Goal: Transaction & Acquisition: Book appointment/travel/reservation

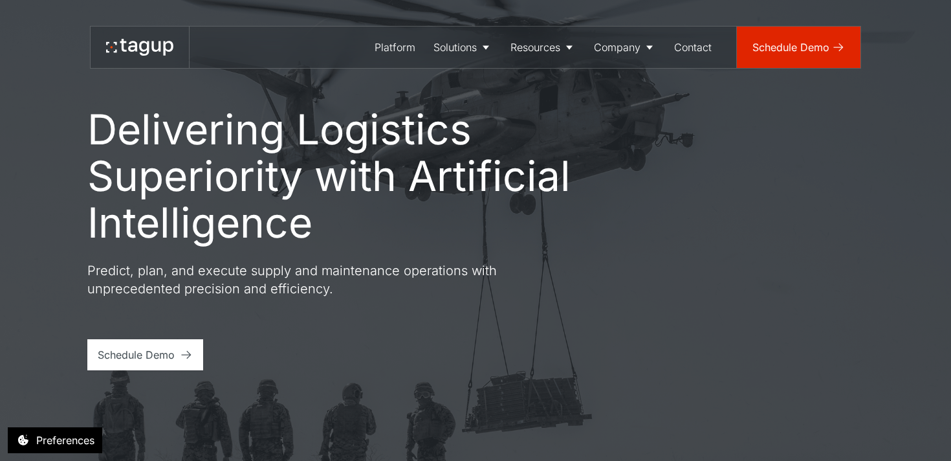
click at [833, 61] on link "Schedule Demo" at bounding box center [799, 47] width 124 height 41
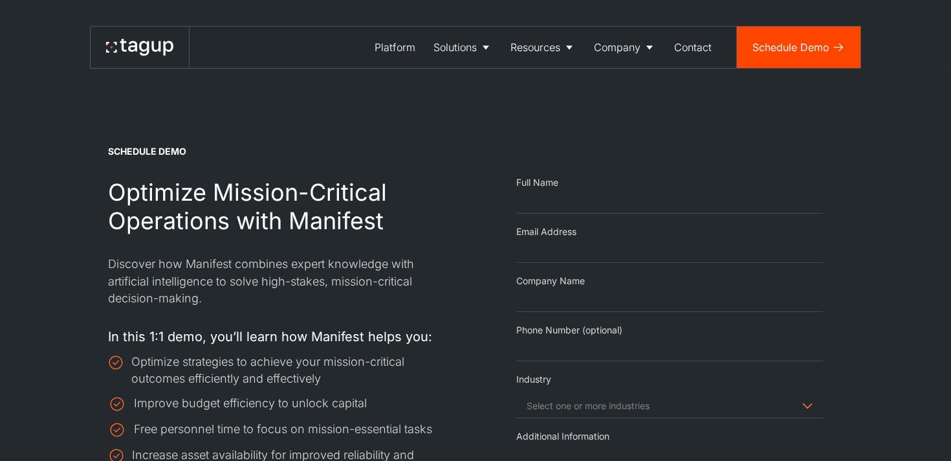
select select "Request Demo Form"
click at [697, 41] on div "Contact" at bounding box center [693, 47] width 38 height 16
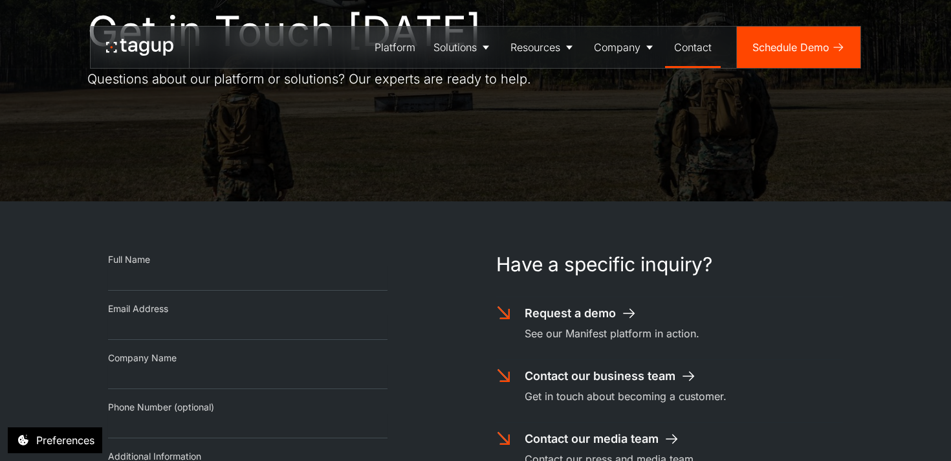
scroll to position [285, 0]
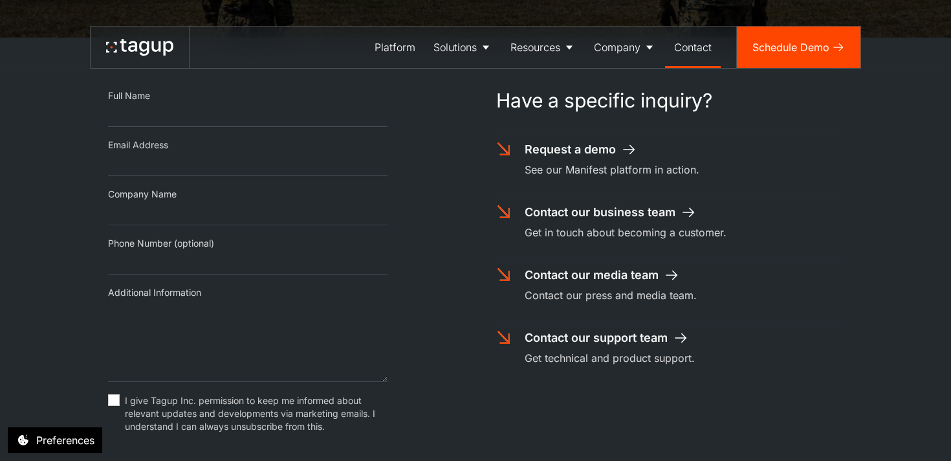
click at [574, 154] on div "Request a demo" at bounding box center [570, 149] width 91 height 17
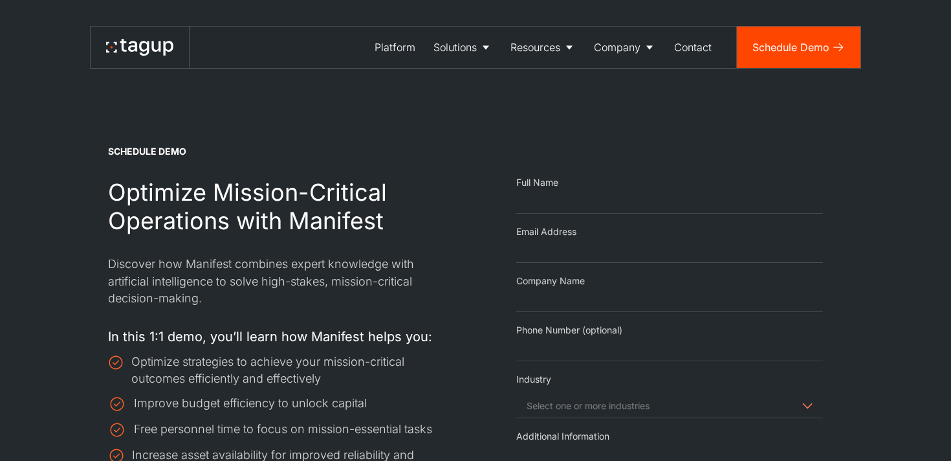
select select "Request Demo Form"
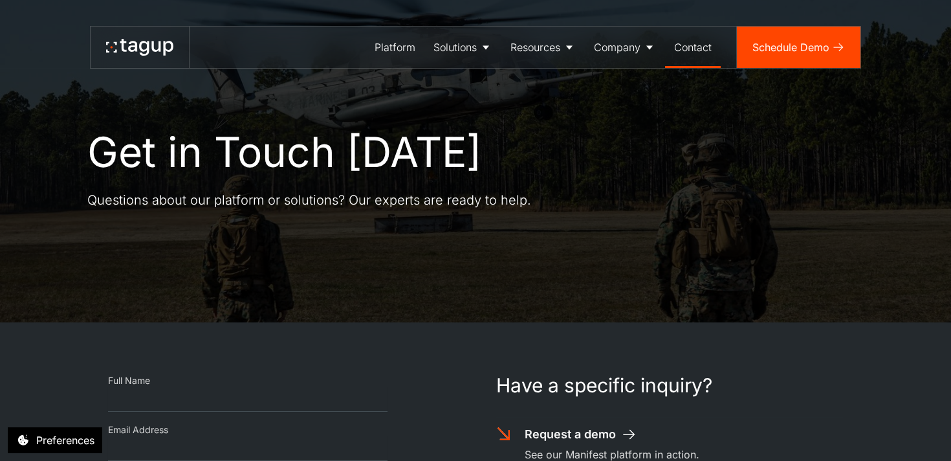
scroll to position [270, 0]
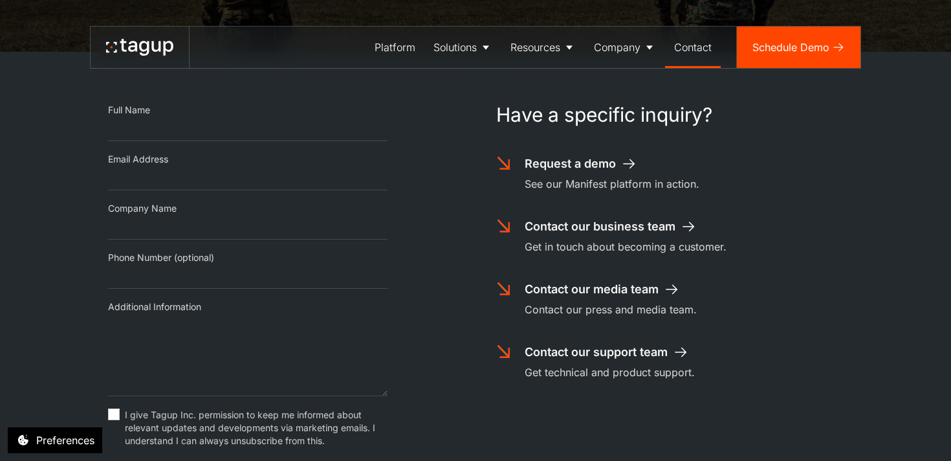
click at [557, 221] on div "Contact our business team" at bounding box center [600, 226] width 151 height 17
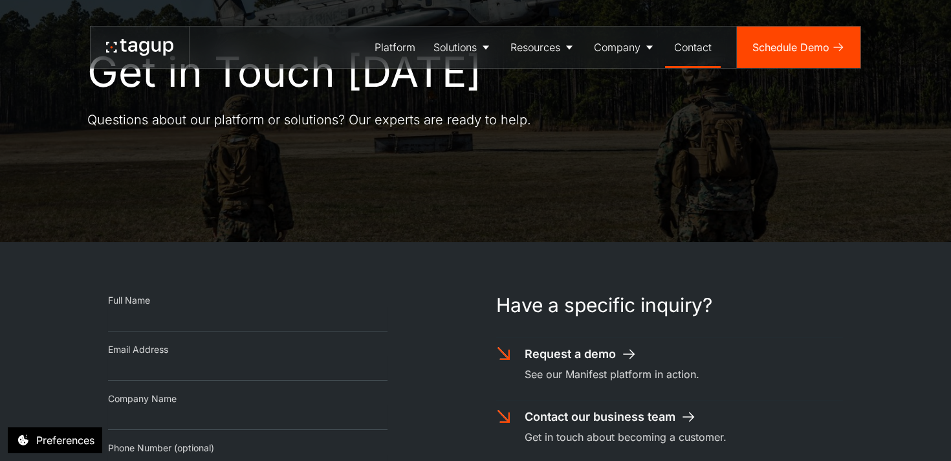
scroll to position [0, 0]
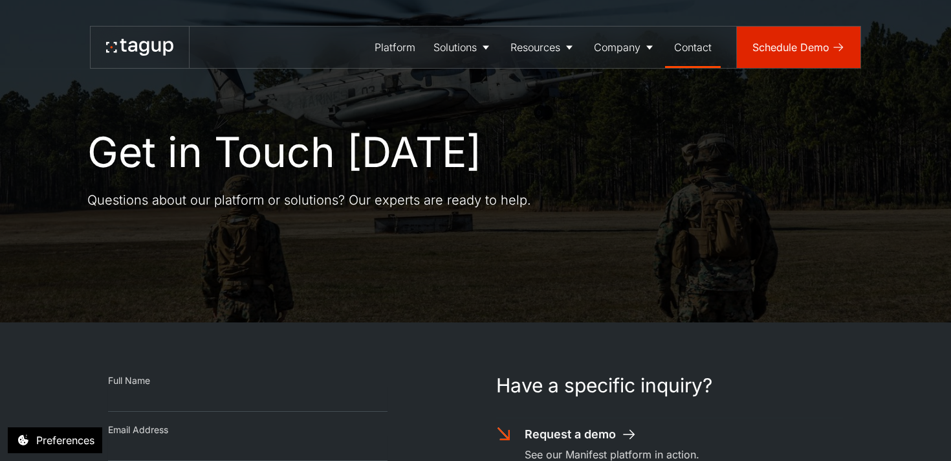
click at [807, 61] on link "Schedule Demo" at bounding box center [799, 47] width 124 height 41
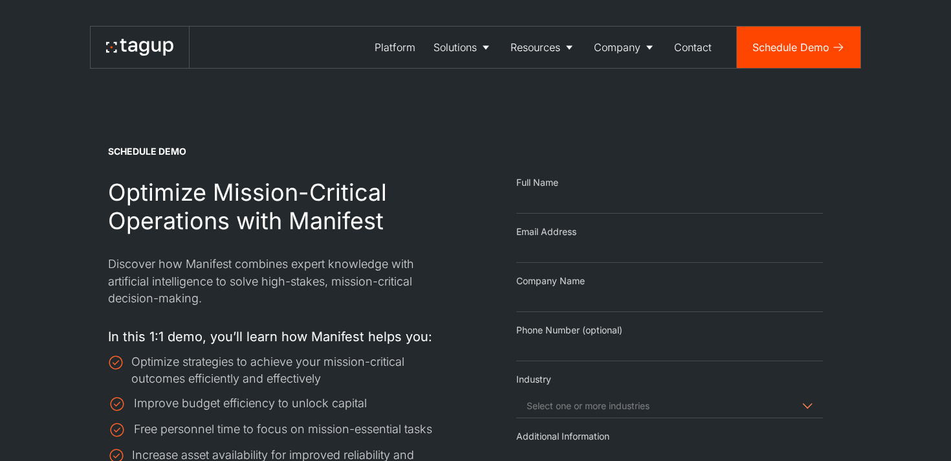
select select "Request Demo Form"
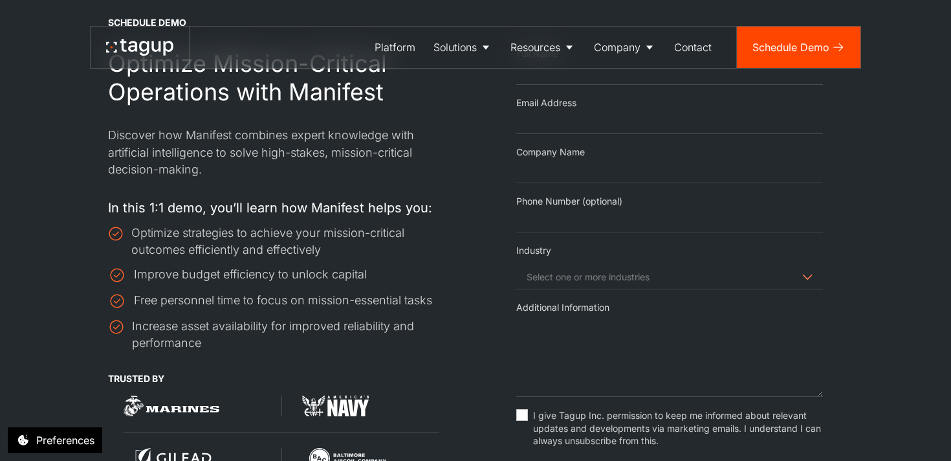
scroll to position [109, 0]
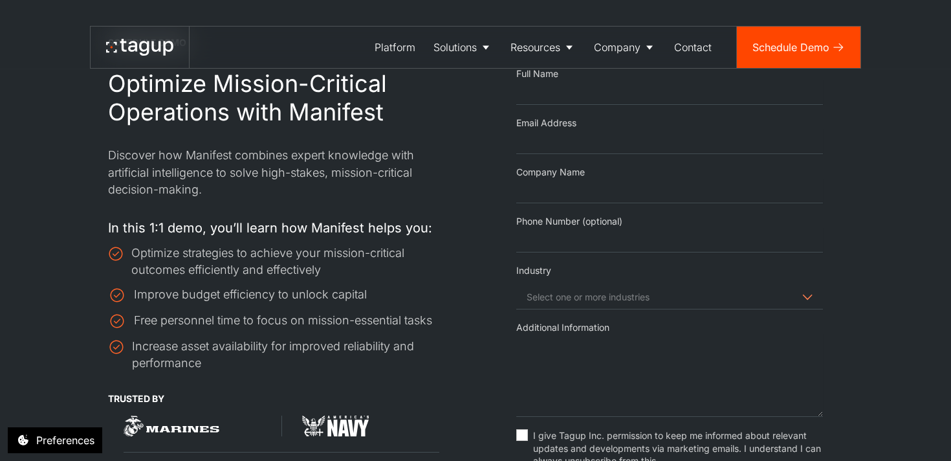
click at [345, 262] on div "Optimize strategies to achieve your mission-critical outcomes efficiently and e…" at bounding box center [292, 262] width 323 height 34
click at [310, 270] on div "Optimize strategies to achieve your mission-critical outcomes efficiently and e…" at bounding box center [292, 262] width 323 height 34
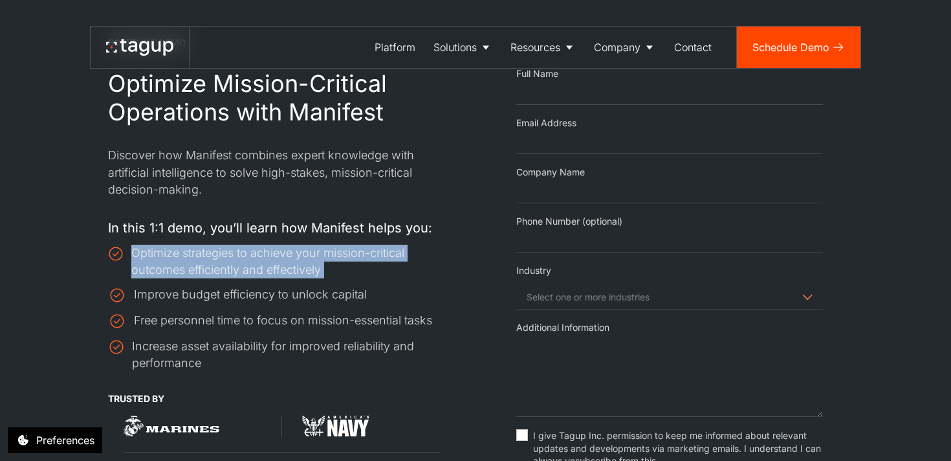
click at [398, 316] on div "Free personnel time to focus on mission-essential tasks" at bounding box center [283, 320] width 298 height 17
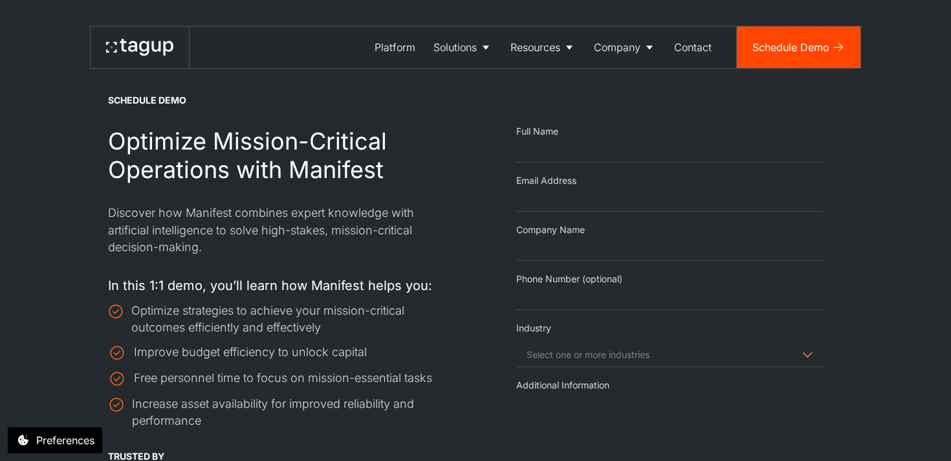
scroll to position [50, 0]
click at [393, 312] on div "Optimize strategies to achieve your mission-critical outcomes efficiently and e…" at bounding box center [292, 320] width 323 height 34
click at [430, 349] on div "Improve budget efficiency to unlock capital" at bounding box center [281, 353] width 347 height 18
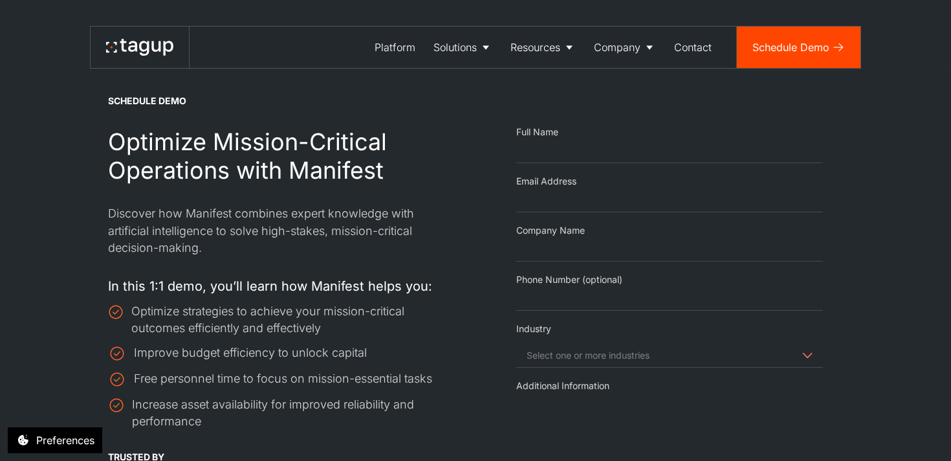
click at [342, 134] on h2 "Optimize Mission-Critical Operations with Manifest" at bounding box center [281, 156] width 347 height 57
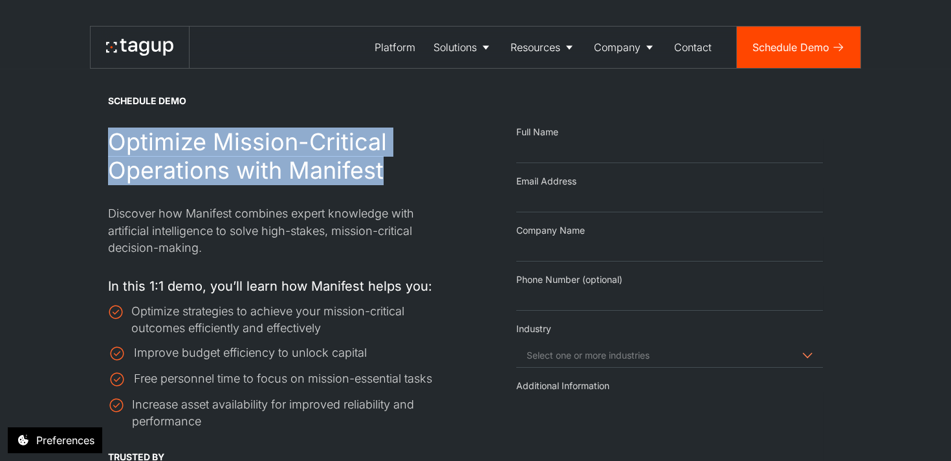
click at [371, 180] on h2 "Optimize Mission-Critical Operations with Manifest" at bounding box center [281, 156] width 347 height 57
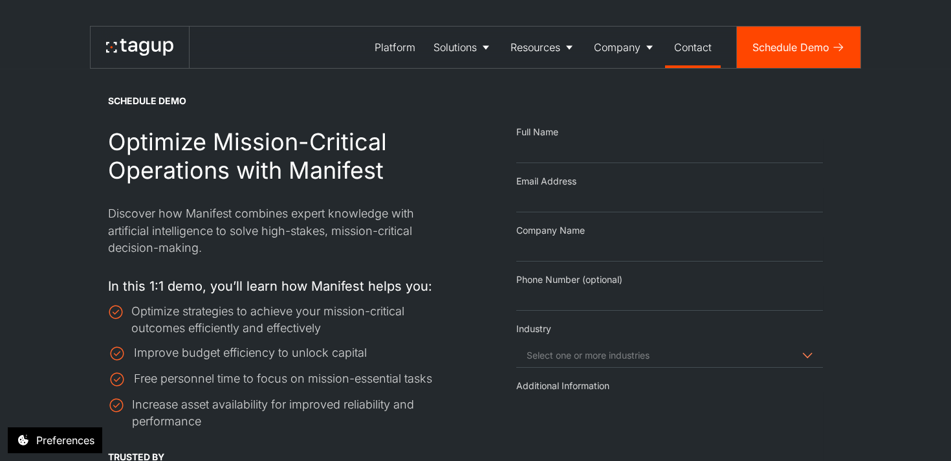
click at [710, 46] on div "Contact" at bounding box center [693, 47] width 38 height 16
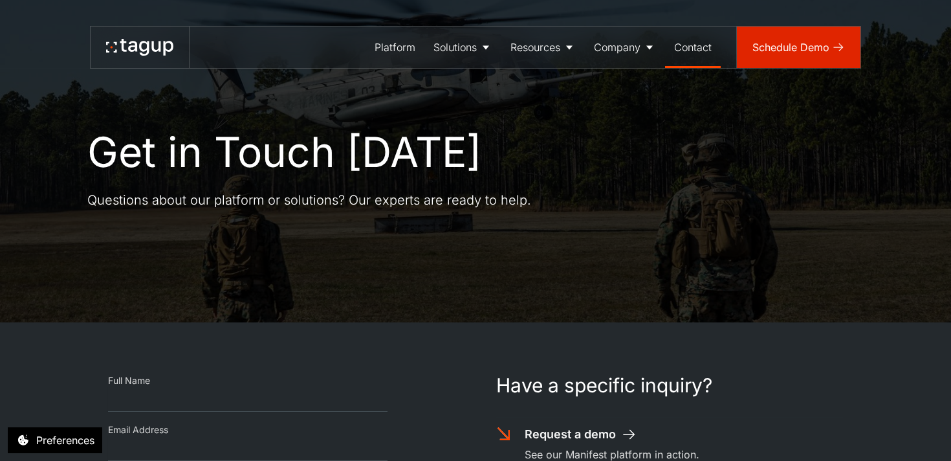
click at [796, 43] on div "Schedule Demo" at bounding box center [790, 47] width 77 height 16
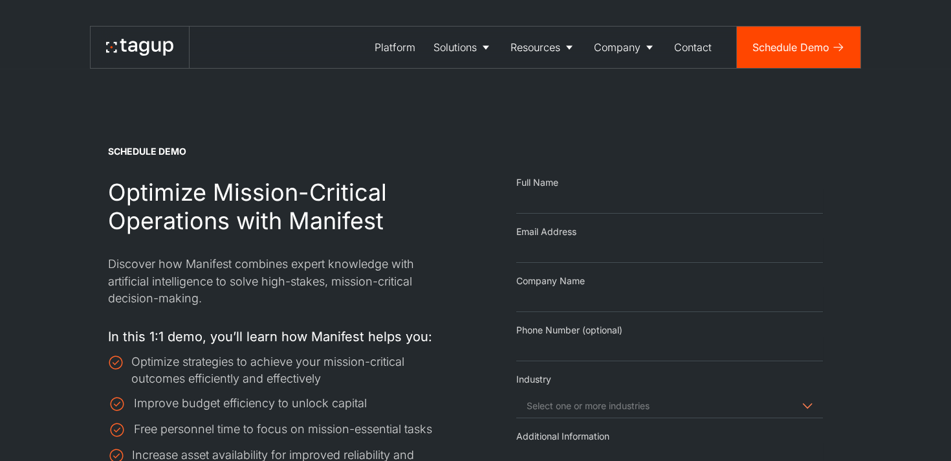
select select "Request Demo Form"
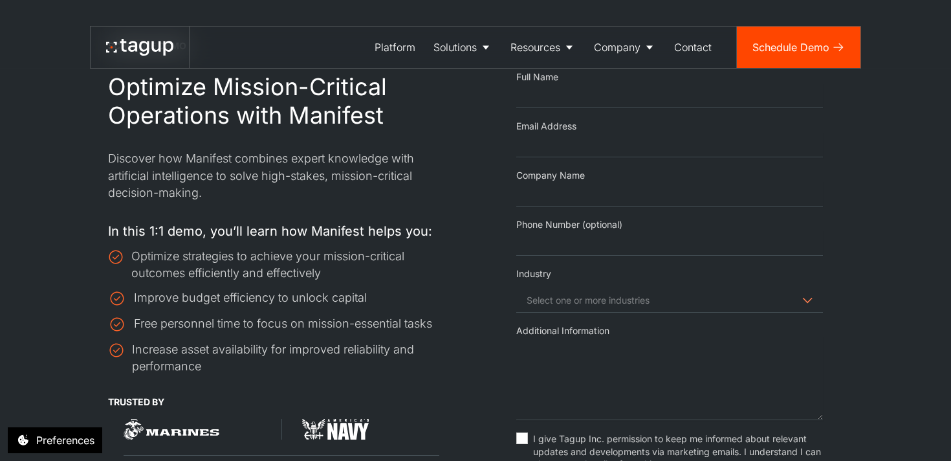
scroll to position [60, 0]
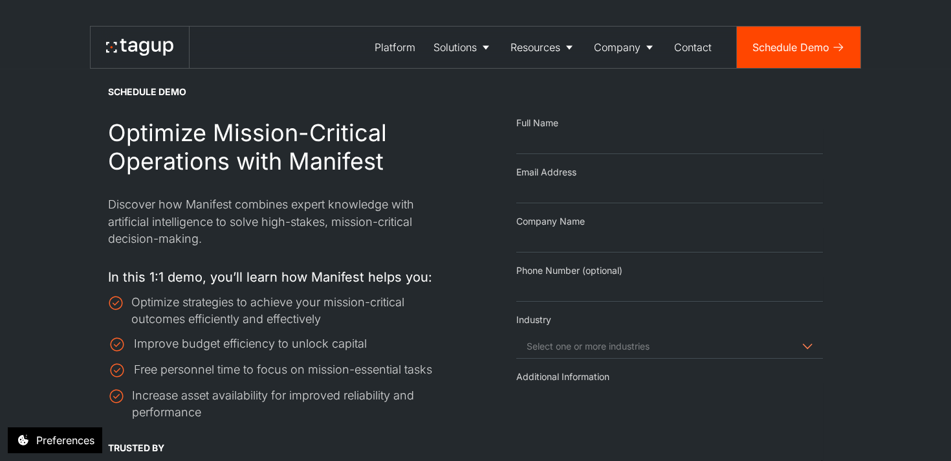
click at [330, 210] on p "Discover how Manifest combines expert knowledge with artificial intelligence to…" at bounding box center [281, 221] width 347 height 50
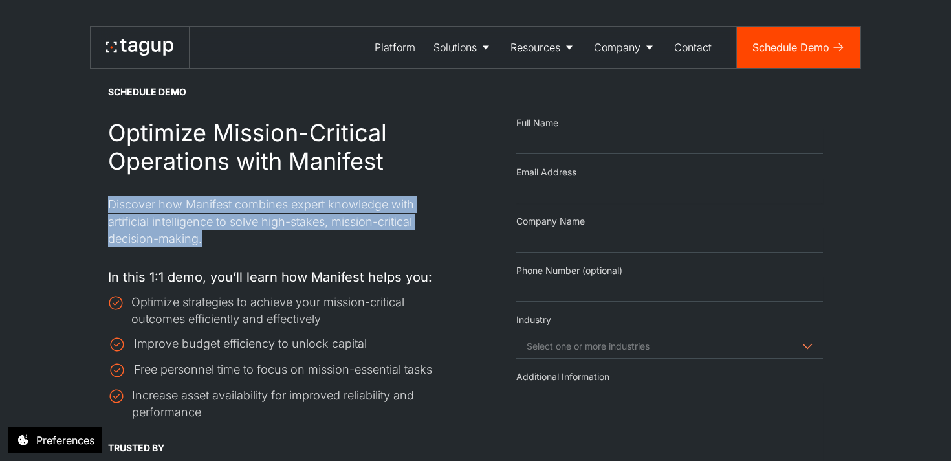
click at [400, 264] on div at bounding box center [281, 257] width 347 height 21
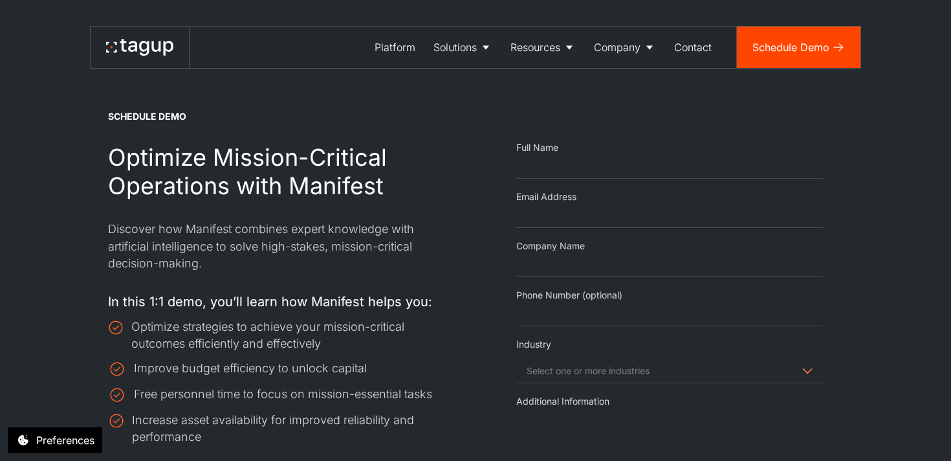
scroll to position [0, 0]
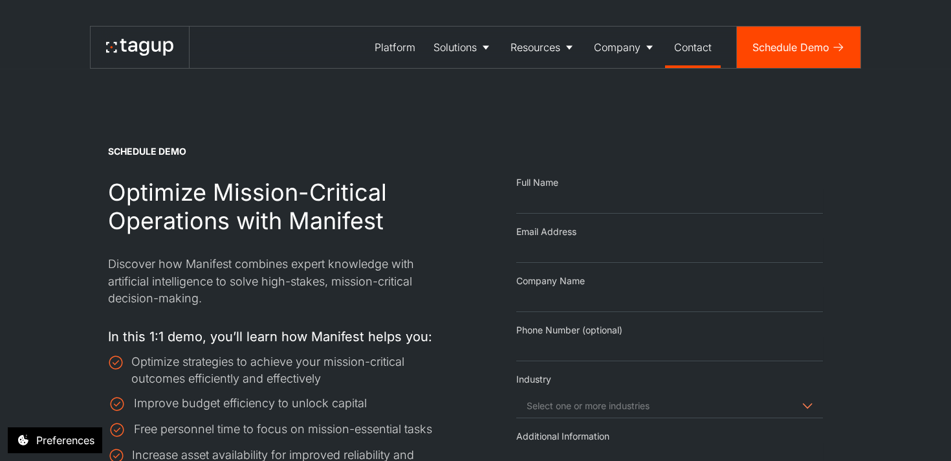
click at [699, 55] on link "Contact" at bounding box center [693, 47] width 56 height 41
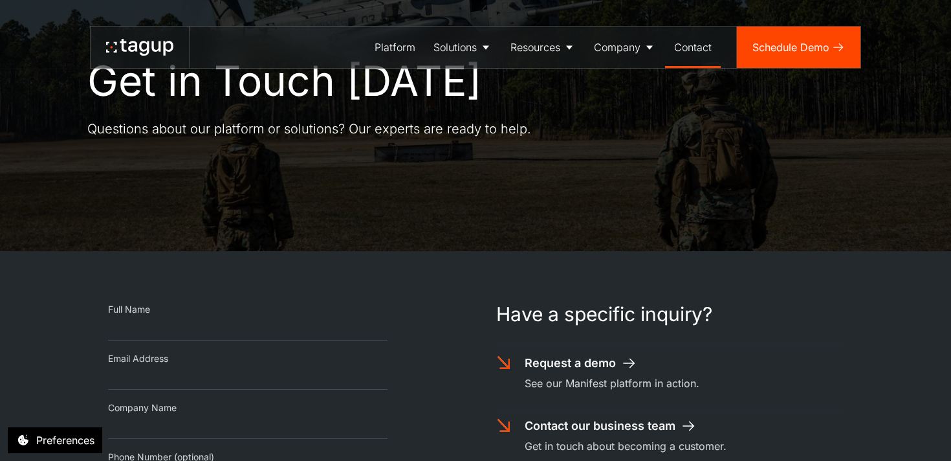
scroll to position [72, 0]
click at [791, 61] on link "Schedule Demo" at bounding box center [799, 47] width 124 height 41
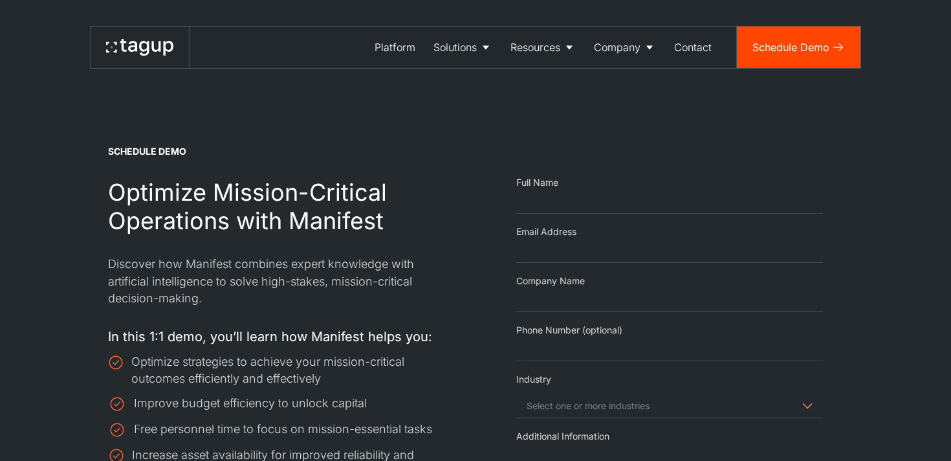
select select "Request Demo Form"
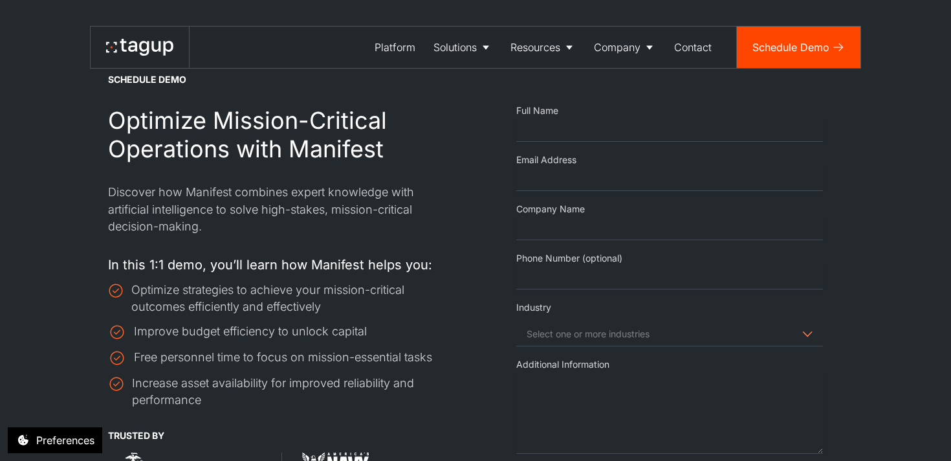
scroll to position [72, 0]
click at [396, 216] on p "Discover how Manifest combines expert knowledge with artificial intelligence to…" at bounding box center [281, 208] width 347 height 50
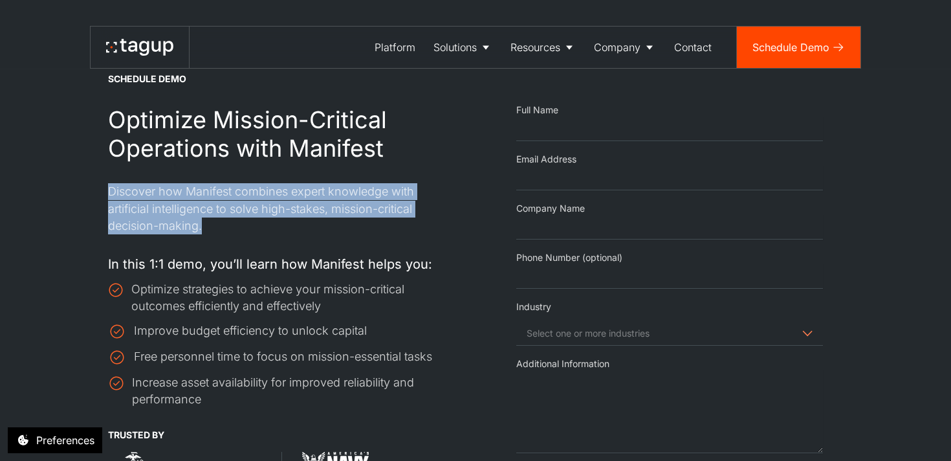
click at [408, 239] on div at bounding box center [281, 244] width 347 height 21
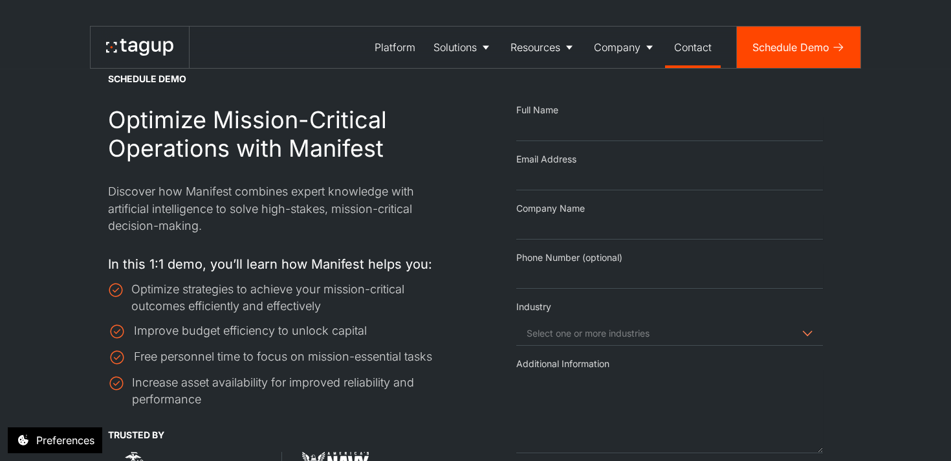
click at [697, 51] on div "Contact" at bounding box center [693, 47] width 38 height 16
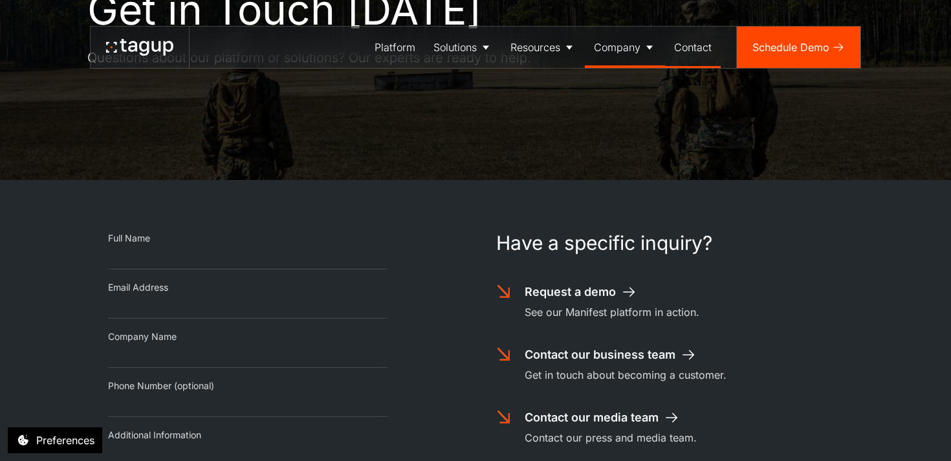
scroll to position [164, 0]
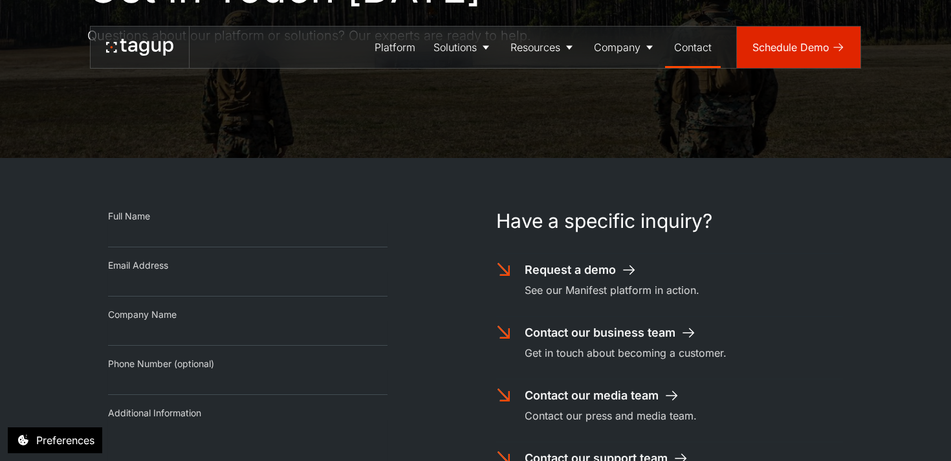
click at [767, 50] on div "Schedule Demo" at bounding box center [790, 47] width 77 height 16
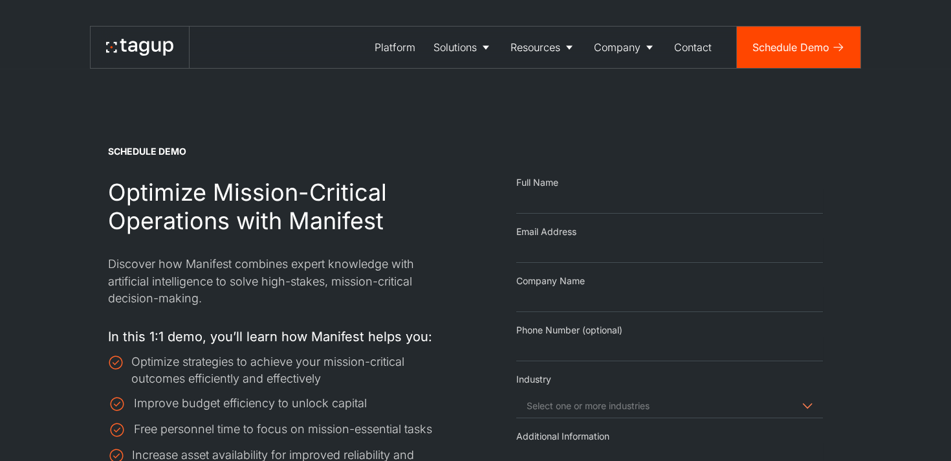
select select "Request Demo Form"
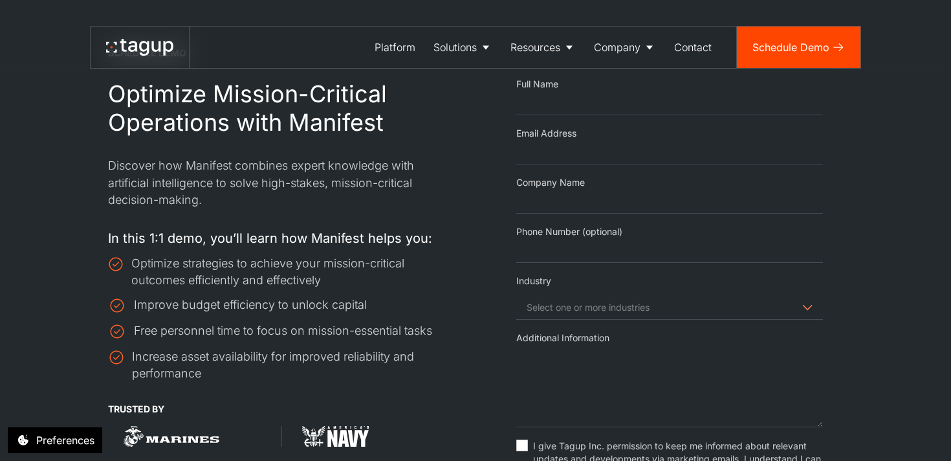
scroll to position [180, 0]
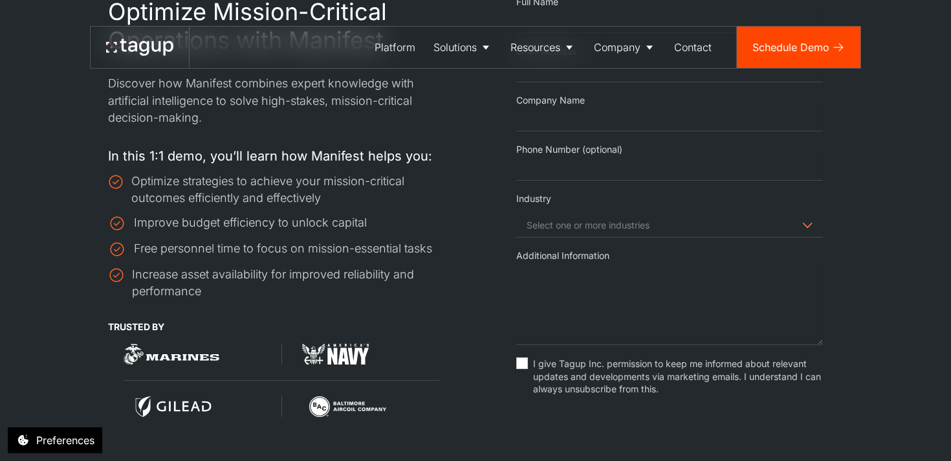
click at [405, 259] on div "Optimize strategies to achieve your mission-critical outcomes efficiently and e…" at bounding box center [281, 236] width 347 height 127
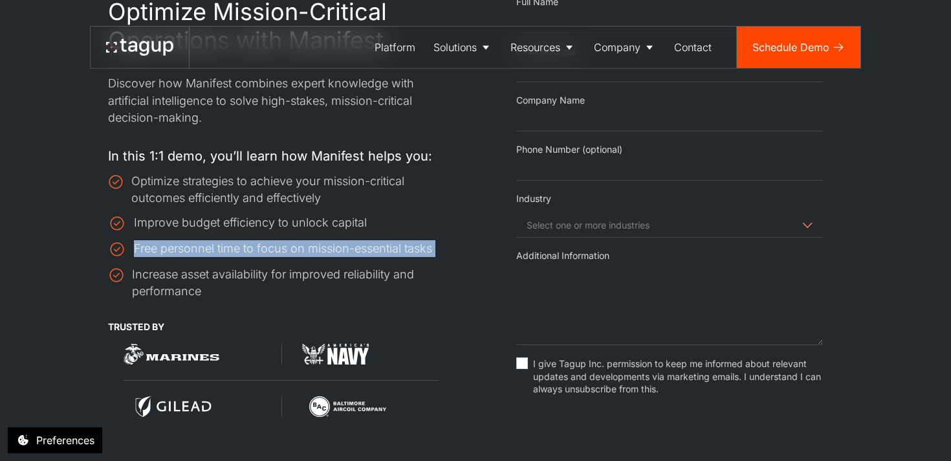
click at [400, 288] on div "Increase asset availability for improved reliability and performance" at bounding box center [293, 283] width 323 height 34
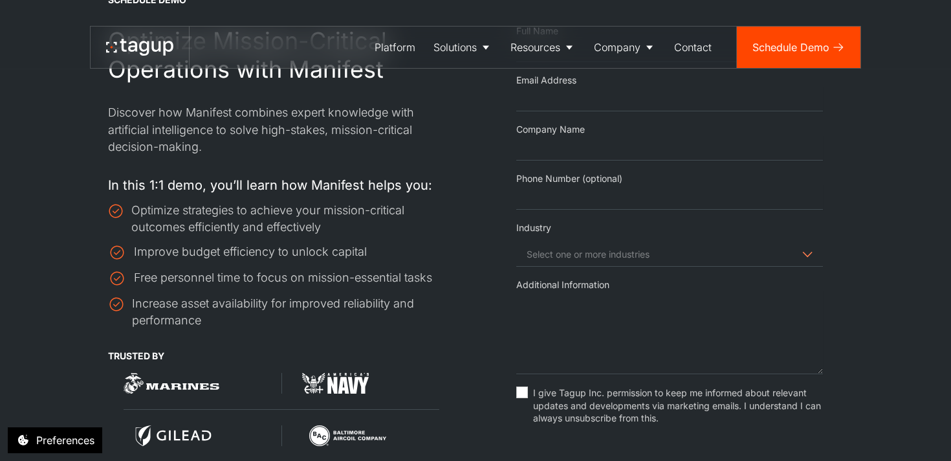
scroll to position [144, 0]
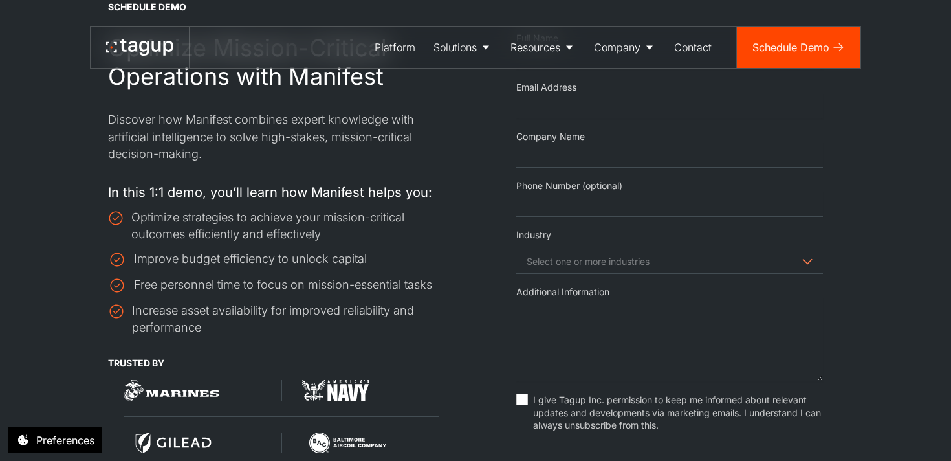
click at [330, 303] on div "Increase asset availability for improved reliability and performance" at bounding box center [293, 319] width 323 height 34
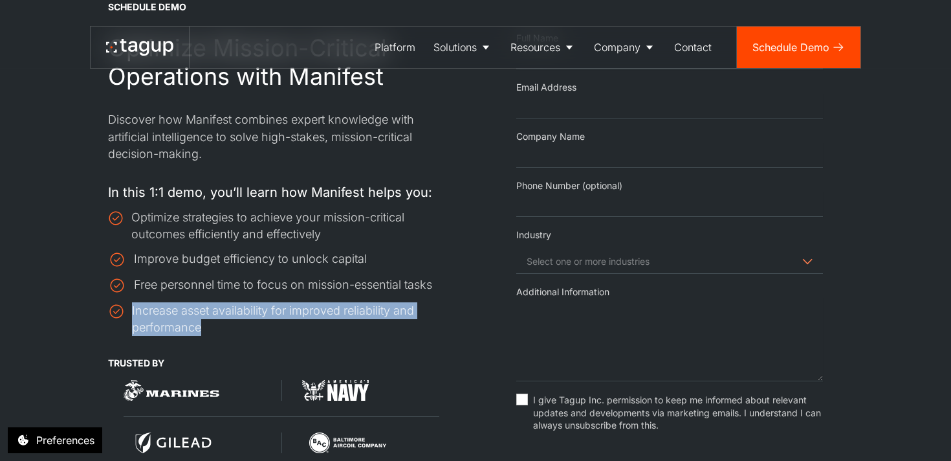
click at [349, 333] on div "Increase asset availability for improved reliability and performance" at bounding box center [293, 319] width 323 height 34
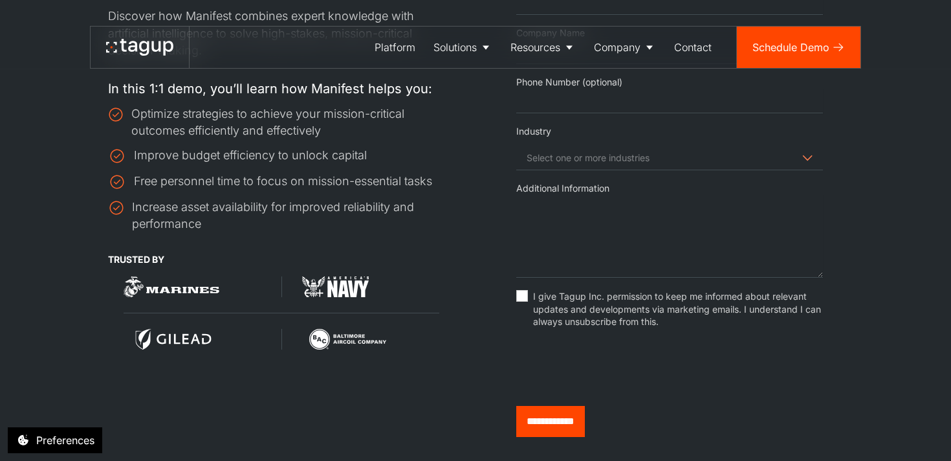
scroll to position [249, 0]
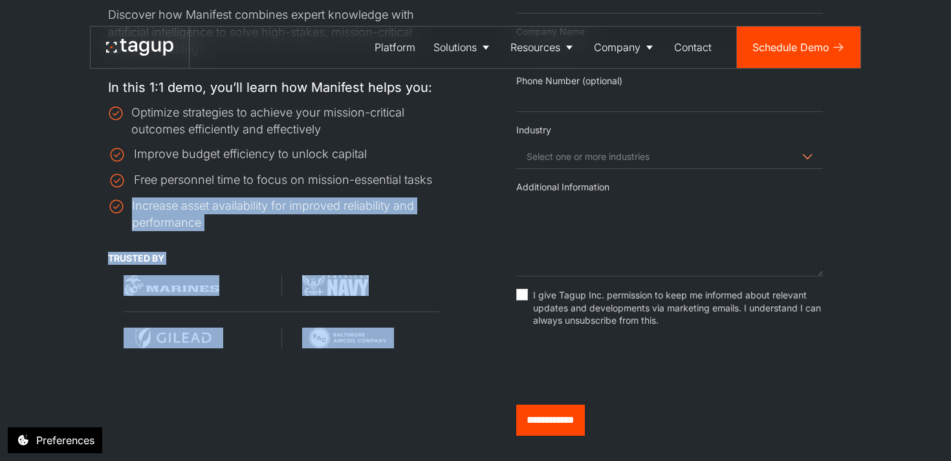
drag, startPoint x: 439, startPoint y: 391, endPoint x: 124, endPoint y: 219, distance: 359.0
click at [124, 221] on div "SCHEDULE demo Optimize Mission-Critical Operations with Manifest Discover how M…" at bounding box center [281, 166] width 388 height 540
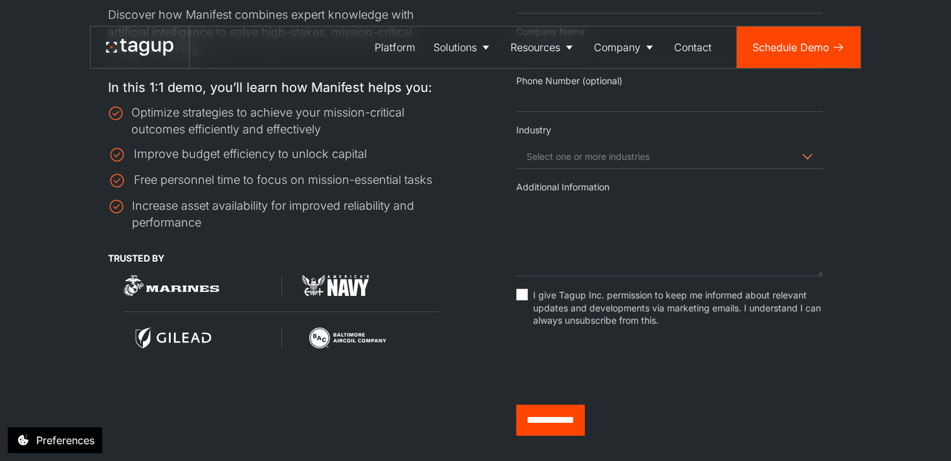
click at [180, 177] on div "Free personnel time to focus on mission-essential tasks" at bounding box center [283, 179] width 298 height 17
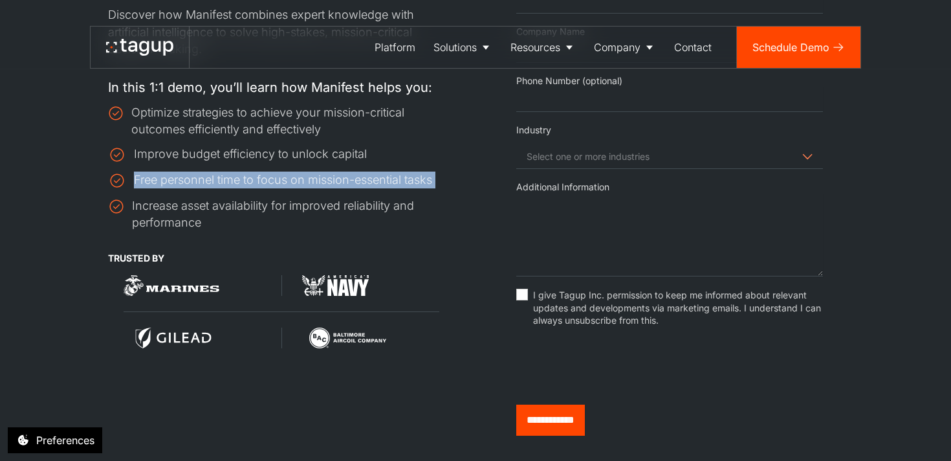
click at [232, 205] on div "Increase asset availability for improved reliability and performance" at bounding box center [293, 214] width 323 height 34
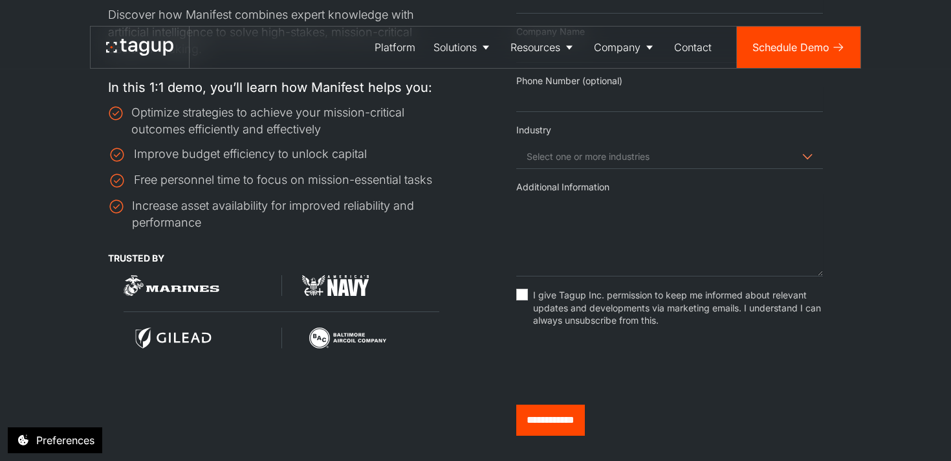
click at [232, 205] on div "Increase asset availability for improved reliability and performance" at bounding box center [293, 214] width 323 height 34
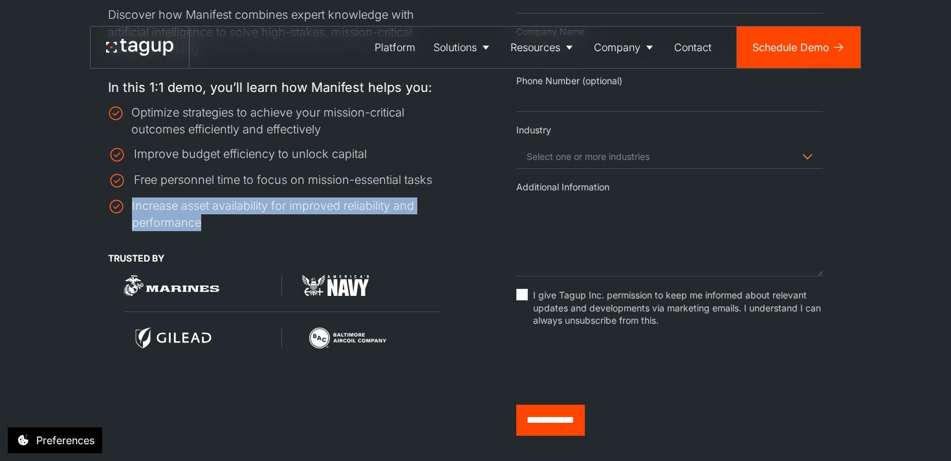
click at [272, 223] on div "Increase asset availability for improved reliability and performance" at bounding box center [293, 214] width 323 height 34
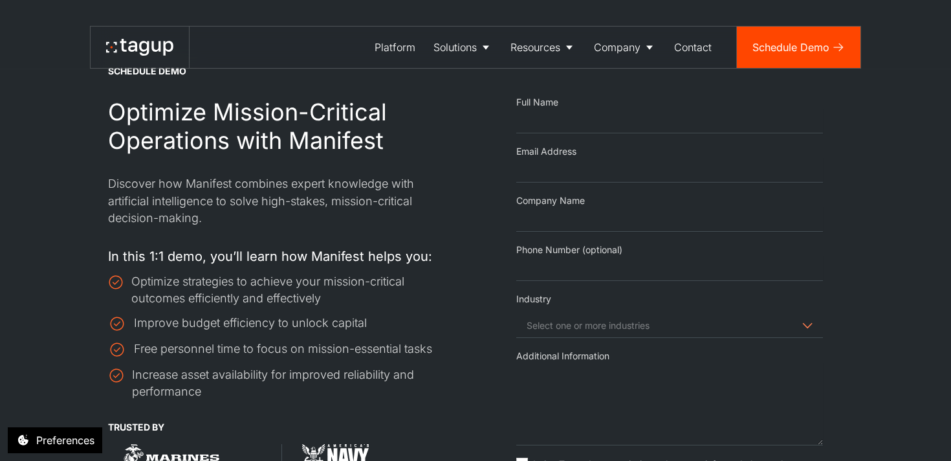
scroll to position [64, 0]
